Goal: Task Accomplishment & Management: Manage account settings

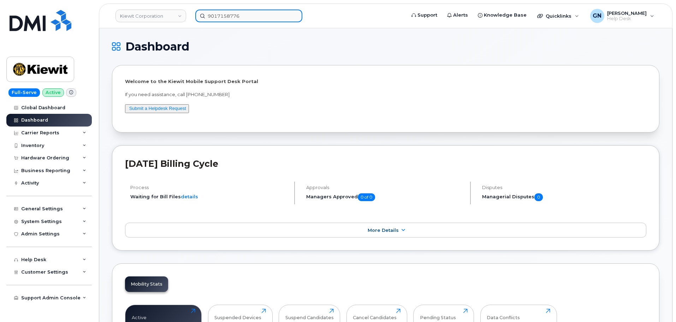
click at [250, 17] on input "9017158776" at bounding box center [248, 16] width 107 height 13
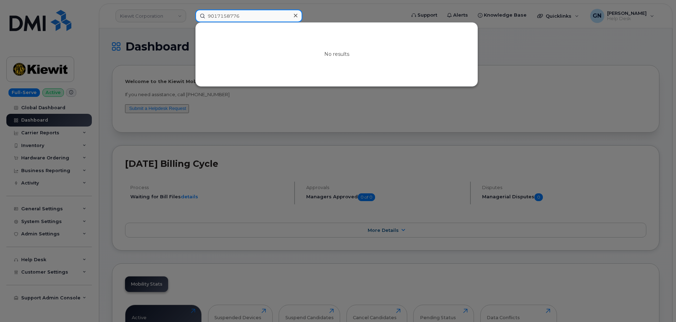
click at [250, 17] on input "9017158776" at bounding box center [248, 16] width 107 height 13
paste input "[PERSON_NAME]"
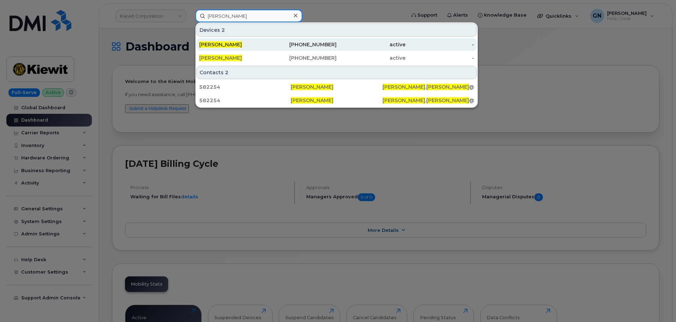
type input "[PERSON_NAME]"
click at [242, 47] on span "[PERSON_NAME]" at bounding box center [220, 44] width 43 height 6
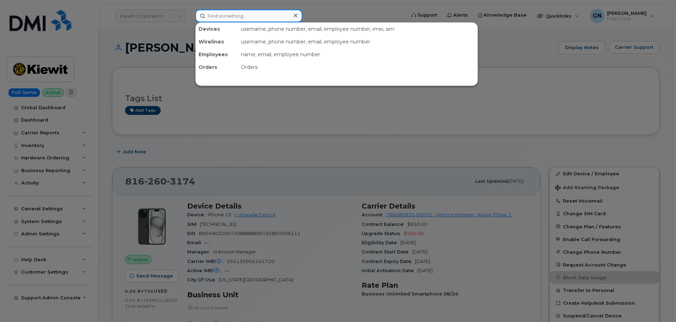
click at [246, 20] on input at bounding box center [248, 16] width 107 height 13
paste input "[PERSON_NAME]"
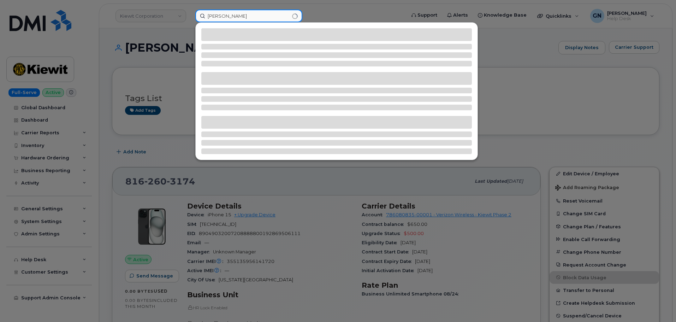
type input "[PERSON_NAME]"
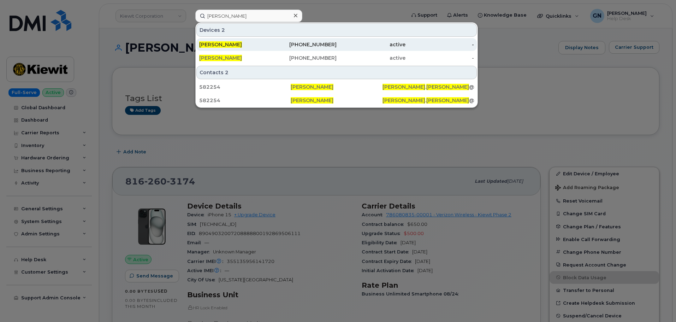
click at [301, 44] on div "[PHONE_NUMBER]" at bounding box center [302, 44] width 69 height 7
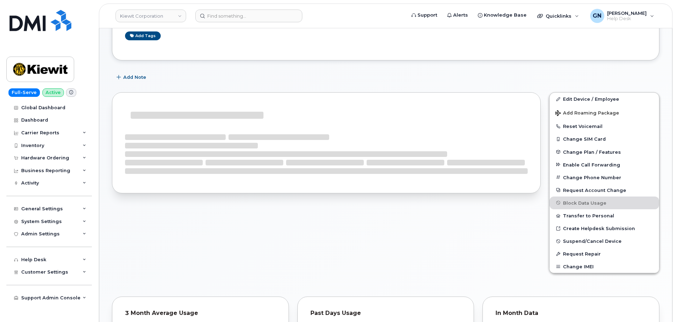
scroll to position [64, 0]
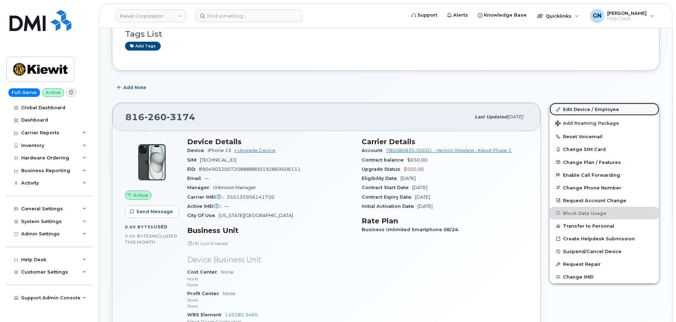
click at [587, 108] on link "Edit Device / Employee" at bounding box center [605, 109] width 110 height 13
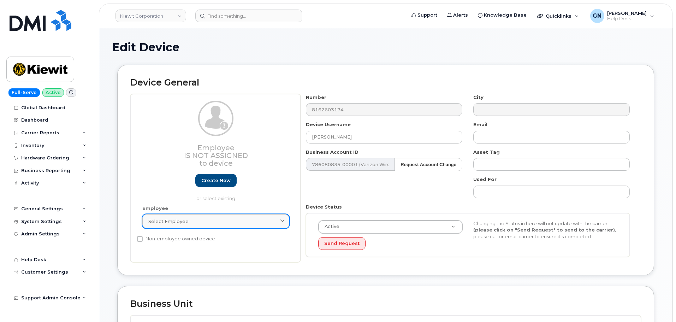
click at [232, 225] on link "Select employee" at bounding box center [215, 221] width 147 height 14
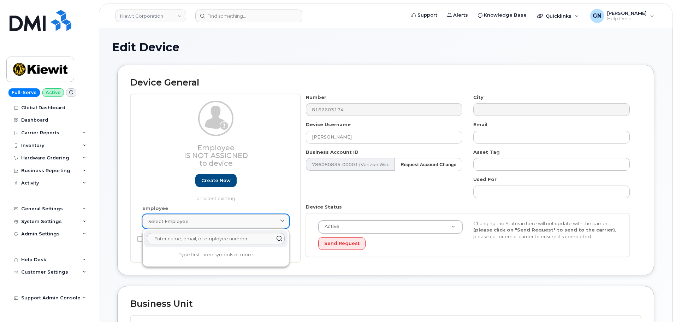
paste input "8162603174"
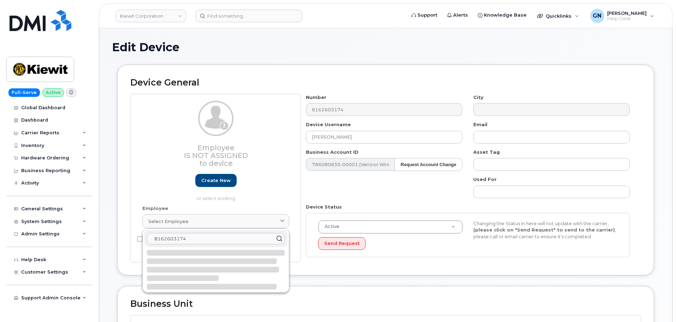
drag, startPoint x: 216, startPoint y: 238, endPoint x: 129, endPoint y: 242, distance: 87.3
click at [129, 242] on div "Device General Employee Is not assigned to device Create new or select existing…" at bounding box center [385, 170] width 537 height 211
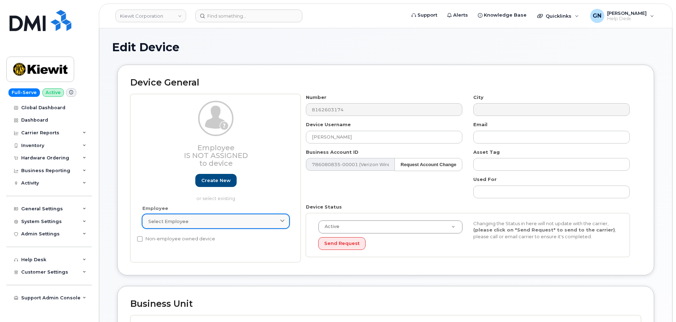
click at [248, 222] on div "Select employee" at bounding box center [215, 221] width 135 height 7
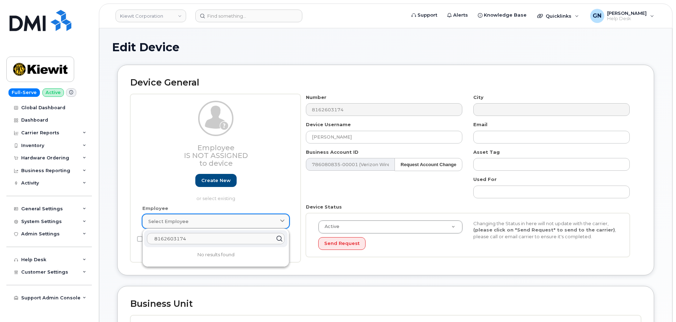
paste input "[PERSON_NAME]"
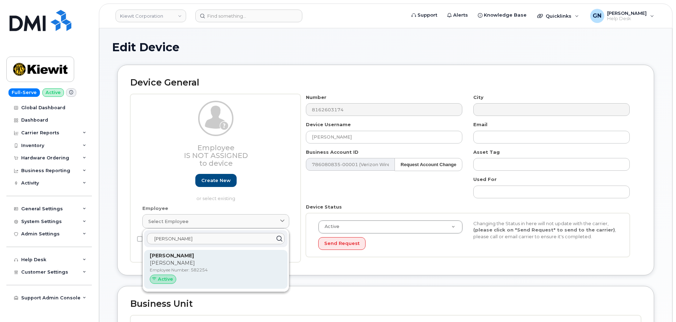
type input "[PERSON_NAME]"
click at [241, 264] on p "Christopher" at bounding box center [216, 262] width 132 height 7
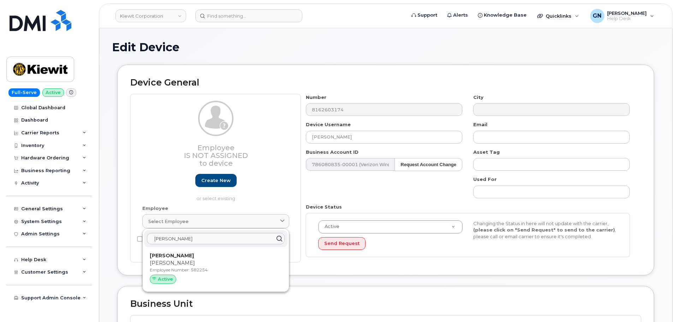
type input "582254"
type input "[PERSON_NAME]"
type input "christopher.zupko@kiewit.com"
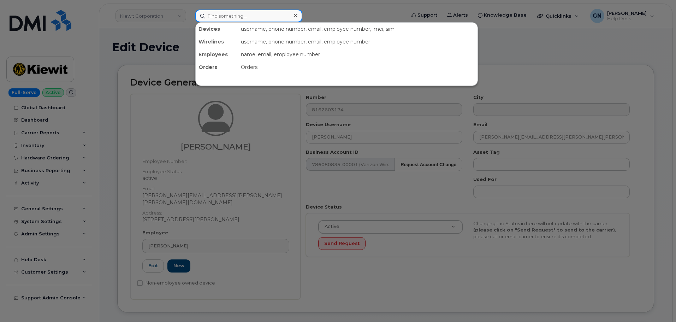
click at [252, 20] on input at bounding box center [248, 16] width 107 height 13
click at [277, 21] on input at bounding box center [248, 16] width 107 height 13
paste input "8162603174"
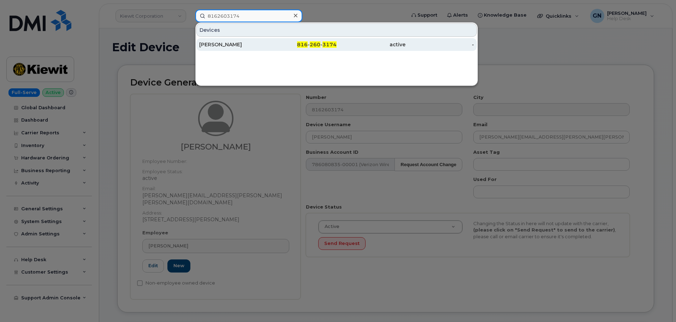
type input "8162603174"
click at [284, 50] on div "816 - 260 - 3174" at bounding box center [302, 44] width 69 height 13
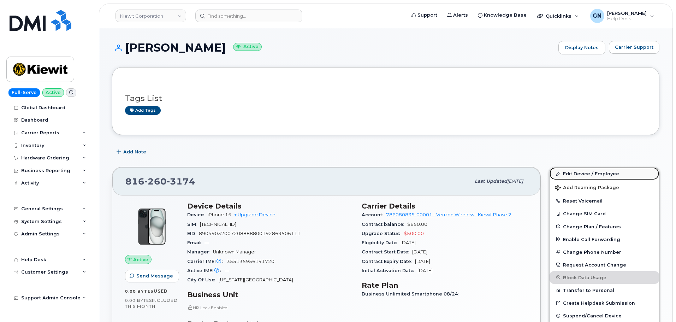
click at [590, 176] on link "Edit Device / Employee" at bounding box center [605, 173] width 110 height 13
click at [562, 174] on link "Edit Device / Employee" at bounding box center [605, 173] width 110 height 13
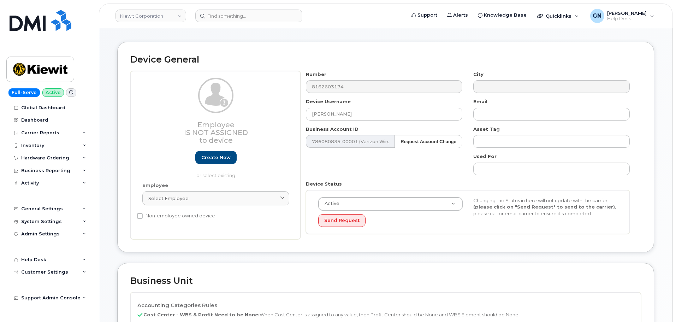
scroll to position [35, 0]
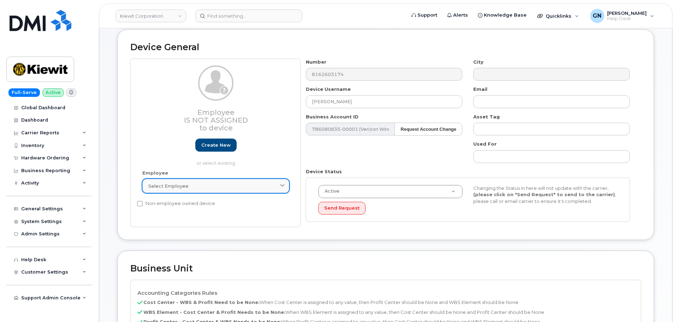
click at [247, 185] on div "Select employee" at bounding box center [215, 186] width 135 height 7
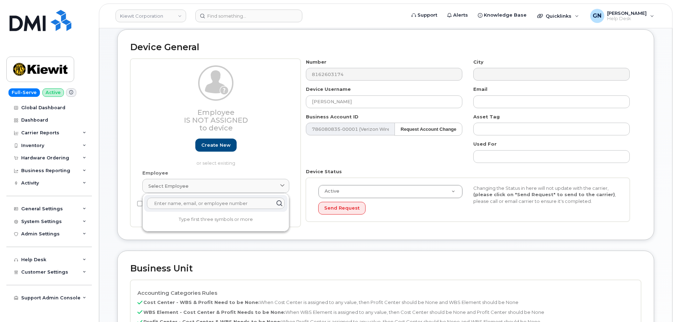
paste input "Travis Parker"
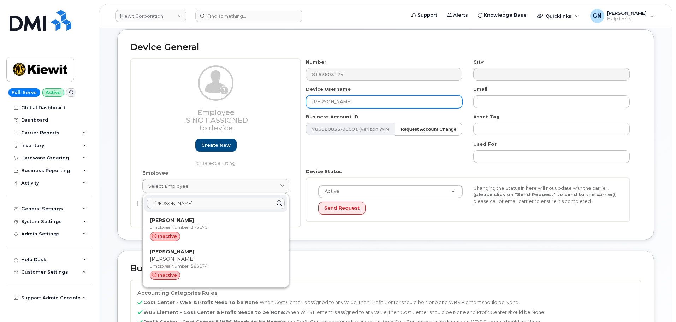
type input "Travis Parker"
drag, startPoint x: 371, startPoint y: 100, endPoint x: 312, endPoint y: 102, distance: 58.3
click at [312, 102] on input "CHRISTOPHER ZUPKO" at bounding box center [384, 101] width 157 height 13
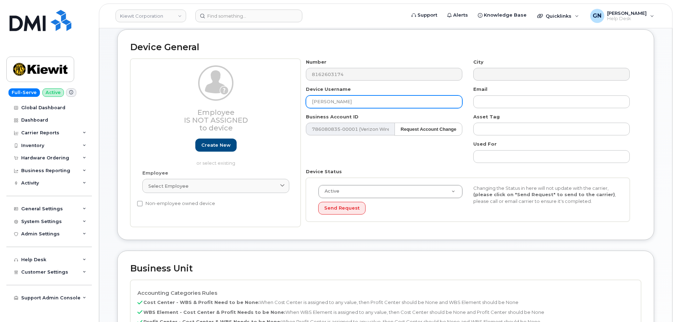
paste input "Travis Parker"
type input "Travis Parker"
click at [365, 173] on div "Device Status Active Active Suspended Cancelled Send Request Changing the Statu…" at bounding box center [468, 194] width 335 height 53
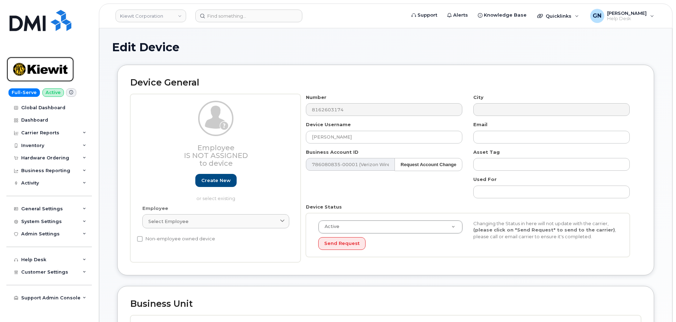
click at [63, 70] on img at bounding box center [40, 69] width 54 height 20
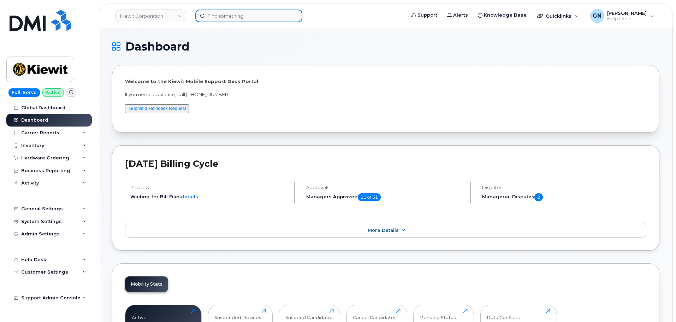
click at [226, 17] on input at bounding box center [248, 16] width 107 height 13
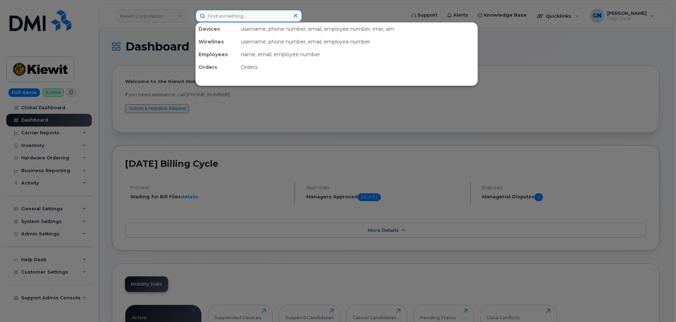
paste input "8162603174"
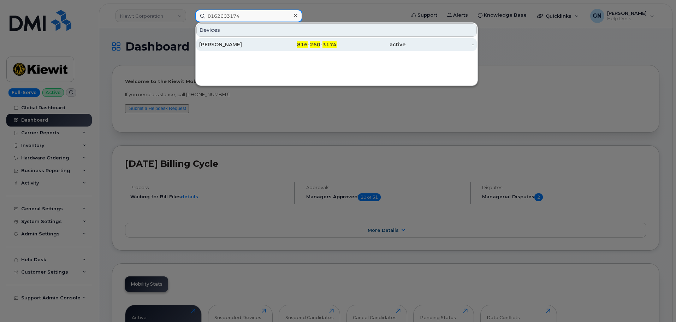
type input "8162603174"
click at [266, 46] on div "CHRISTOPHER ZUPKO" at bounding box center [233, 44] width 69 height 7
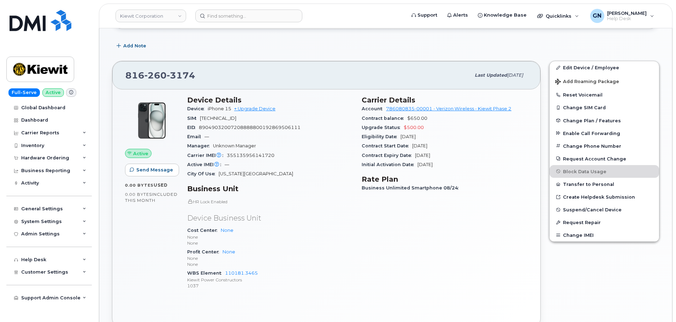
scroll to position [71, 0]
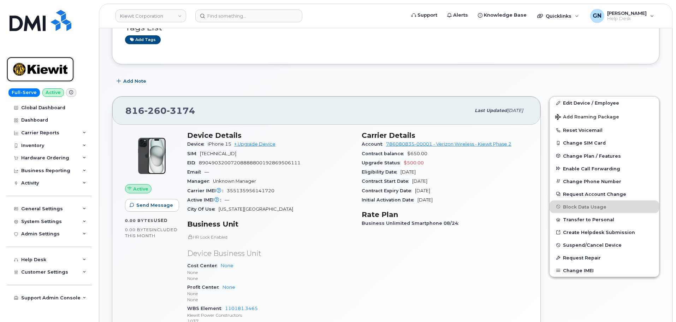
drag, startPoint x: 45, startPoint y: 67, endPoint x: 61, endPoint y: 67, distance: 15.9
click at [45, 67] on img at bounding box center [40, 69] width 54 height 20
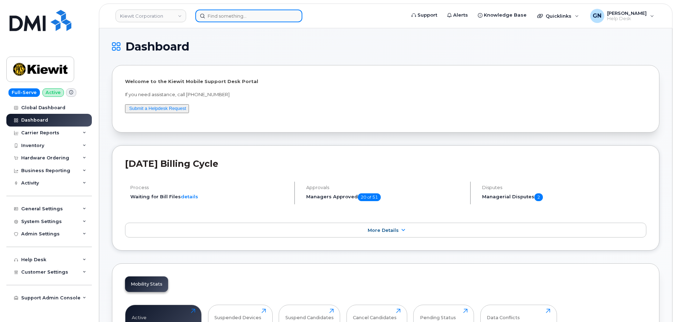
click at [241, 17] on input at bounding box center [248, 16] width 107 height 13
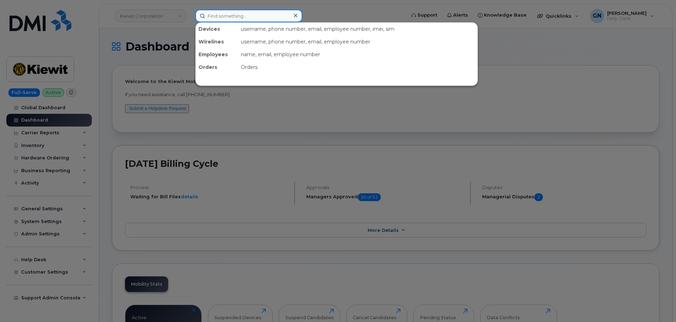
paste input "7804049570"
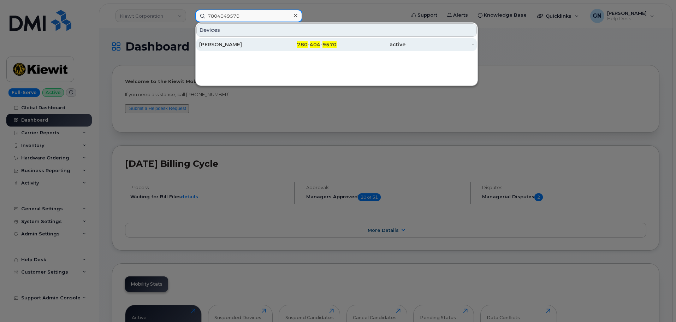
type input "7804049570"
click at [270, 47] on div "780 - 404 - 9570" at bounding box center [302, 44] width 69 height 7
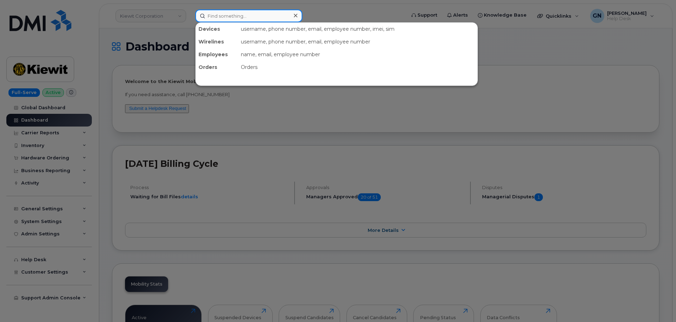
click at [217, 13] on input at bounding box center [248, 16] width 107 height 13
paste input "7804049570"
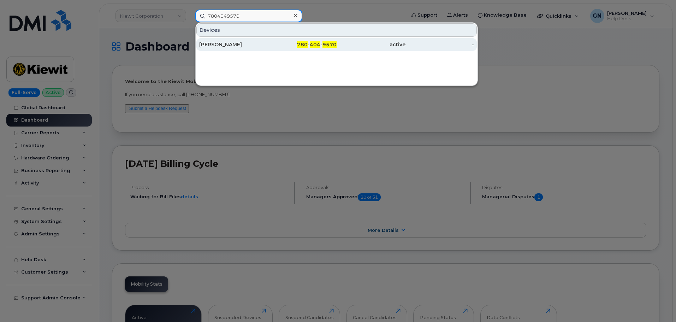
type input "7804049570"
click at [271, 47] on div "780 - 404 - 9570" at bounding box center [302, 44] width 69 height 7
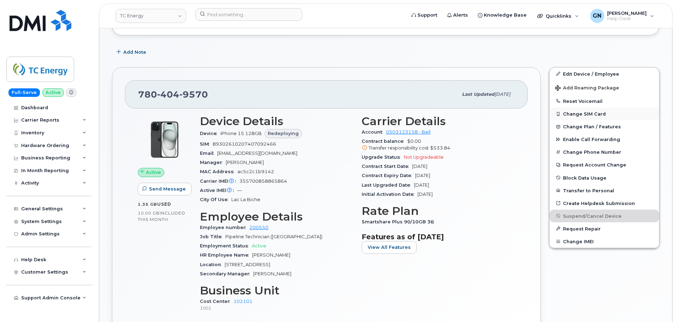
scroll to position [116, 0]
click at [578, 112] on button "Change SIM Card" at bounding box center [605, 113] width 110 height 13
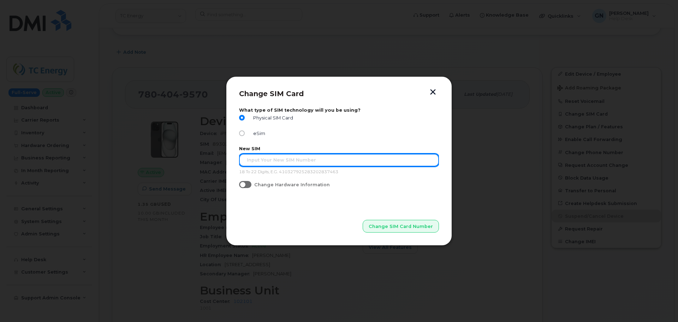
click at [292, 164] on input "text" at bounding box center [339, 160] width 200 height 13
paste input "89302610207734365098"
type input "89302610207734365098"
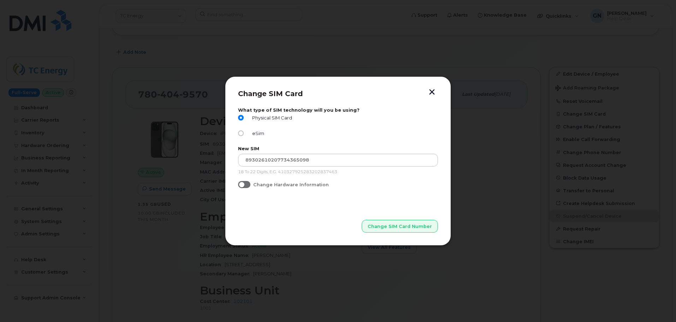
click at [248, 184] on span at bounding box center [244, 184] width 12 height 7
click at [244, 184] on input "Change Hardware Information" at bounding box center [241, 184] width 6 height 6
checkbox input "true"
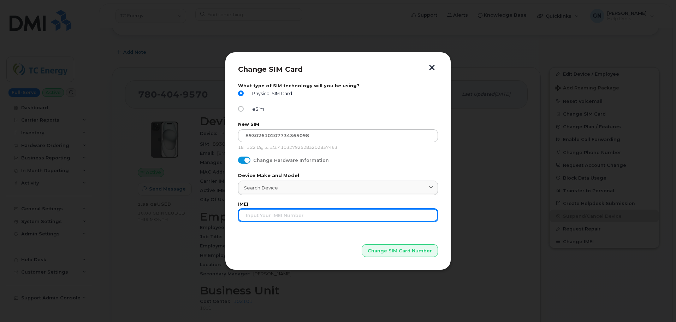
click at [304, 216] on input "text" at bounding box center [338, 215] width 200 height 13
paste input "355700858865864"
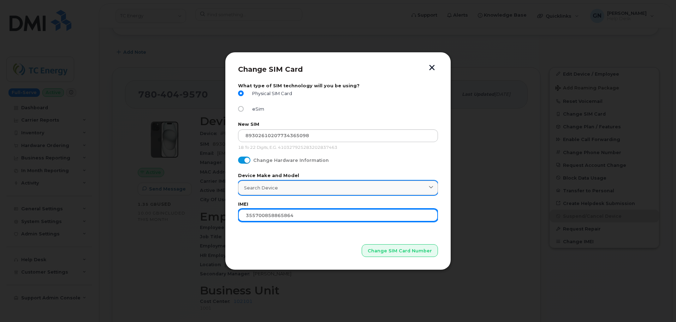
type input "355700858865864"
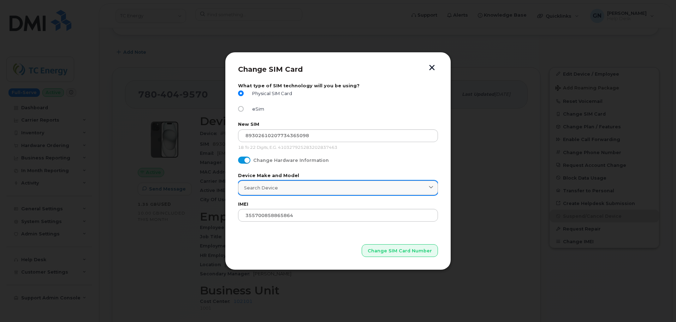
click at [312, 190] on div "Search Device" at bounding box center [338, 187] width 188 height 7
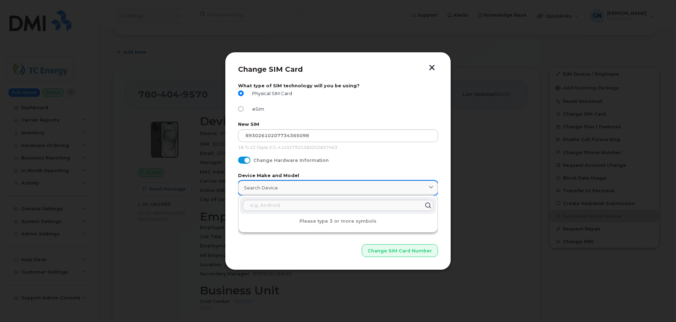
click at [312, 190] on div "Search Device" at bounding box center [338, 187] width 188 height 7
click at [323, 257] on p "Change SIM Card Number" at bounding box center [338, 239] width 200 height 35
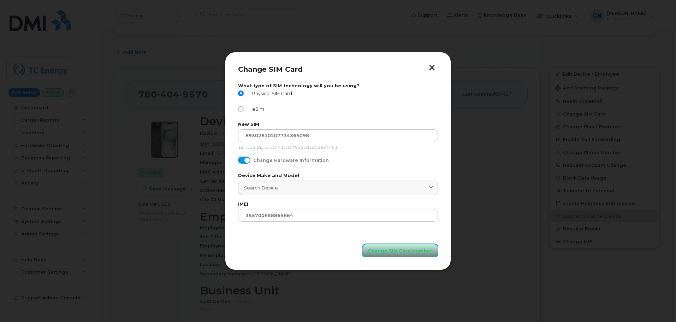
click at [383, 252] on span "Change SIM Card Number" at bounding box center [400, 250] width 64 height 7
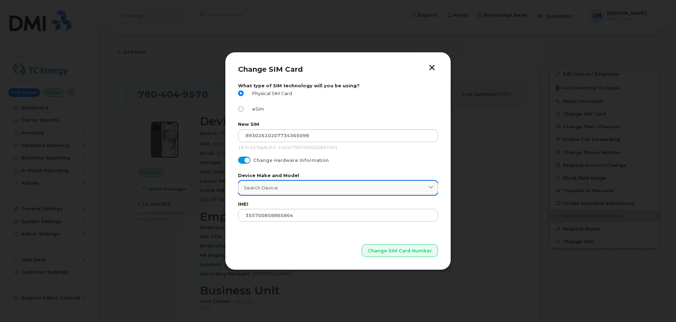
click at [296, 190] on div "Search Device" at bounding box center [338, 187] width 188 height 7
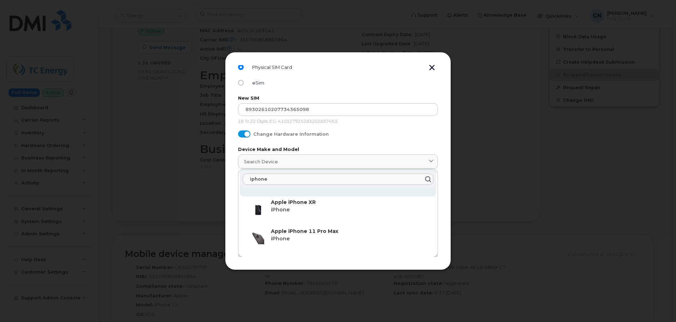
scroll to position [35, 0]
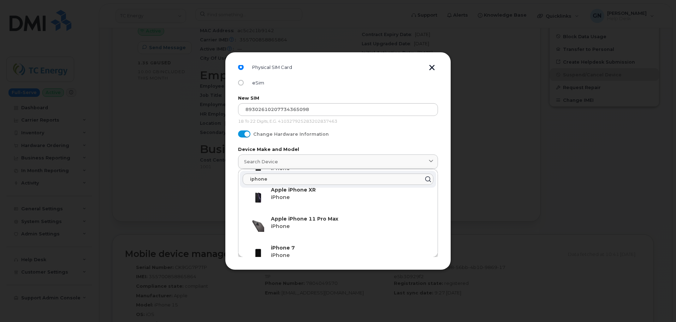
type input "iphone"
click at [381, 140] on div "Change Hardware Information" at bounding box center [338, 135] width 200 height 10
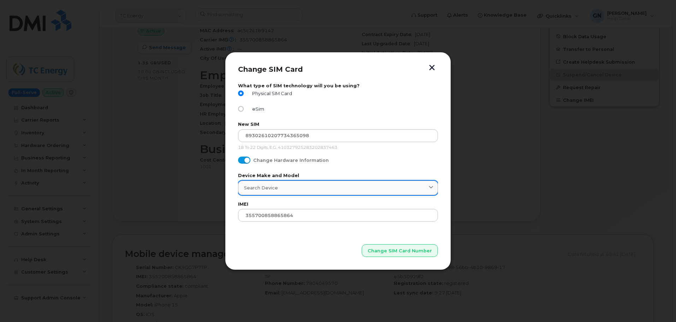
click at [364, 189] on div "Search Device" at bounding box center [338, 187] width 188 height 7
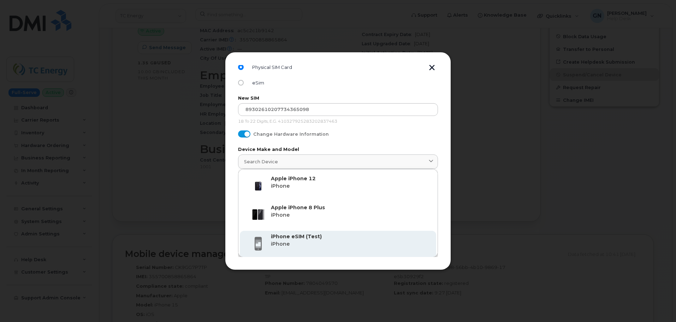
scroll to position [292, 0]
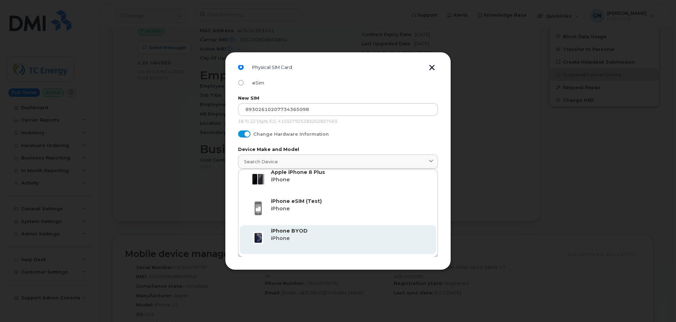
click at [379, 227] on div "iPhone BYOD iPhone" at bounding box center [338, 239] width 196 height 29
type input "2421"
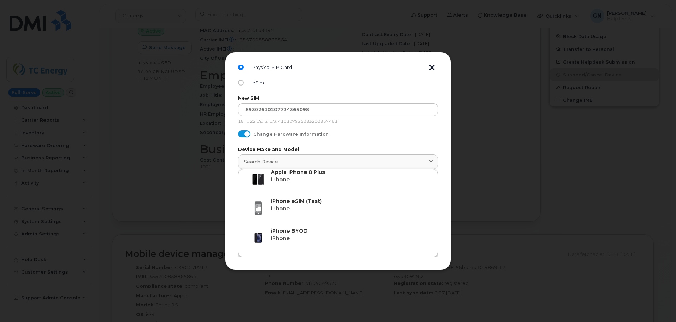
scroll to position [0, 0]
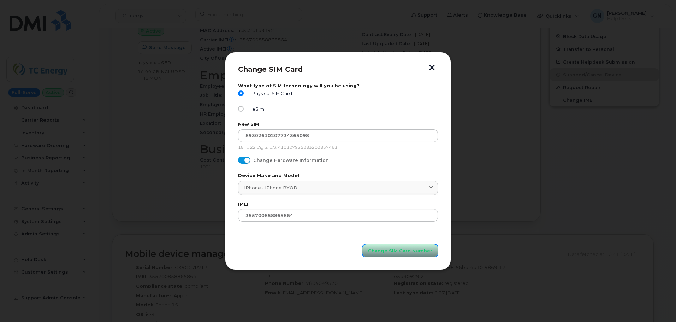
click at [393, 251] on span "Change SIM Card Number" at bounding box center [400, 250] width 64 height 7
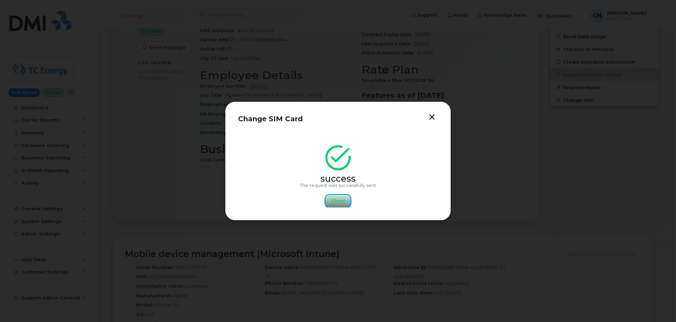
click at [345, 199] on button "Close" at bounding box center [337, 201] width 25 height 13
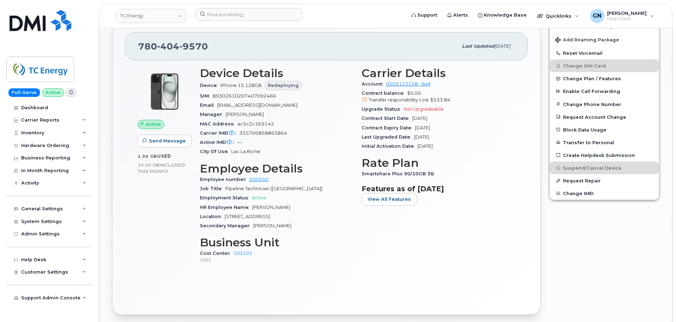
scroll to position [151, 0]
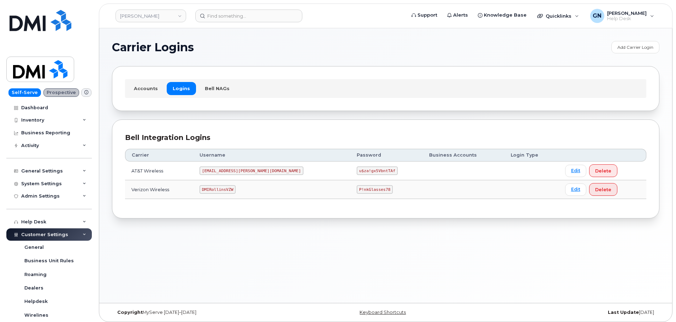
click at [242, 169] on code "[EMAIL_ADDRESS][PERSON_NAME][DOMAIN_NAME]" at bounding box center [252, 170] width 104 height 8
copy code "[EMAIL_ADDRESS][PERSON_NAME][DOMAIN_NAME]"
click at [357, 171] on code "u$za!gx5VbntTAf" at bounding box center [377, 170] width 41 height 8
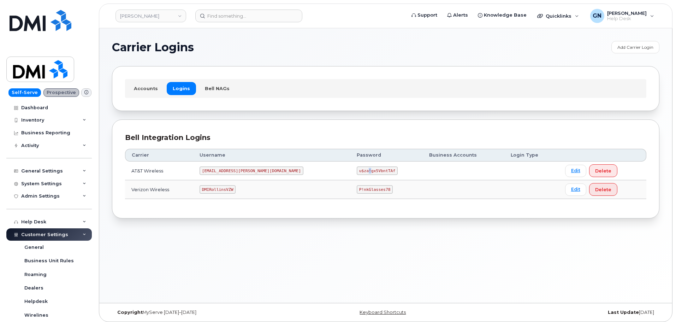
click at [357, 171] on code "u$za!gx5VbntTAf" at bounding box center [377, 170] width 41 height 8
copy code "u$za!gx5VbntTAf"
